Goal: Find specific page/section: Find specific page/section

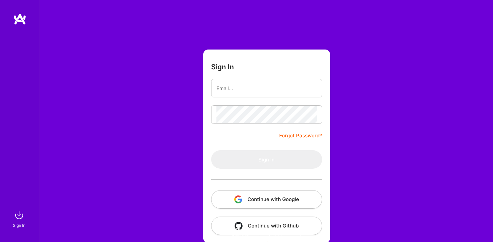
click at [240, 198] on img "button" at bounding box center [238, 200] width 8 height 8
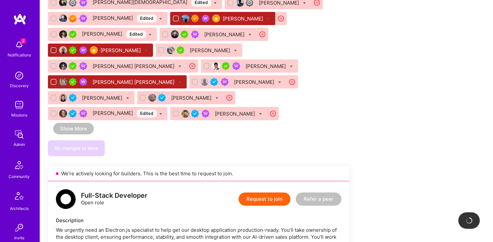
click at [71, 189] on img at bounding box center [66, 199] width 20 height 20
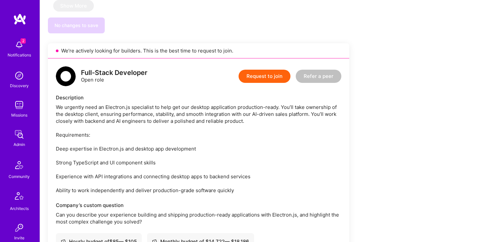
scroll to position [842, 0]
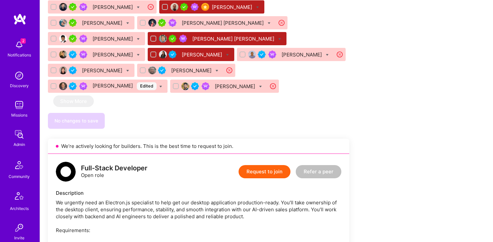
click at [98, 199] on div "We urgently need an Electron.js specialist to help get our desktop application …" at bounding box center [198, 244] width 285 height 90
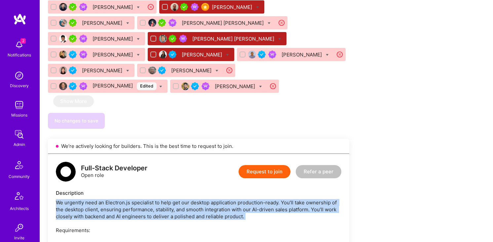
click at [98, 199] on div "We urgently need an Electron.js specialist to help get our desktop application …" at bounding box center [198, 244] width 285 height 90
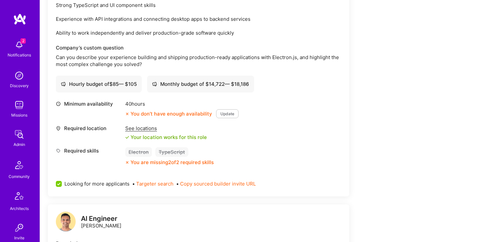
scroll to position [1074, 0]
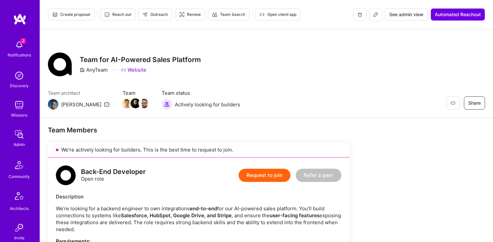
click at [91, 67] on div "AnyTeam" at bounding box center [94, 69] width 28 height 7
copy div "AnyTeam"
